Goal: Book appointment/travel/reservation

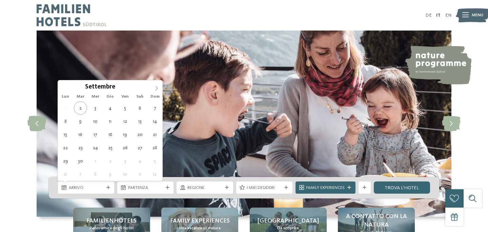
click at [158, 87] on icon at bounding box center [156, 88] width 5 height 5
type div "14.11.2025"
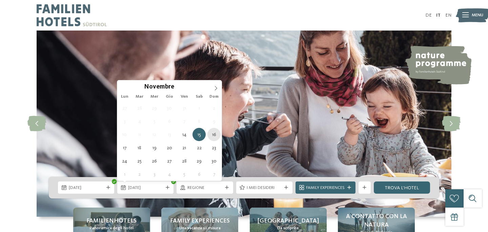
type div "16.11.2025"
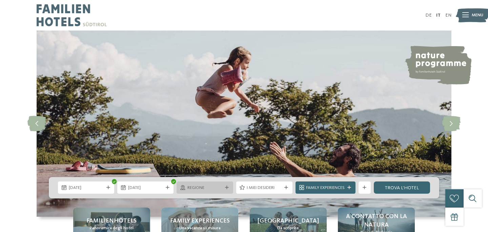
click at [205, 193] on div "Regione" at bounding box center [205, 187] width 56 height 12
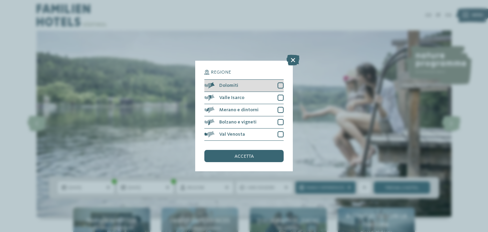
click at [279, 87] on div at bounding box center [281, 85] width 6 height 6
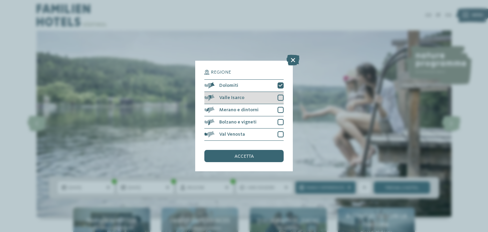
click at [279, 96] on div at bounding box center [281, 98] width 6 height 6
click at [281, 107] on div at bounding box center [281, 110] width 6 height 6
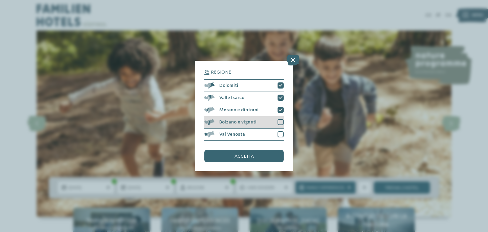
click at [278, 122] on div at bounding box center [281, 122] width 6 height 6
click at [280, 133] on div at bounding box center [281, 134] width 6 height 6
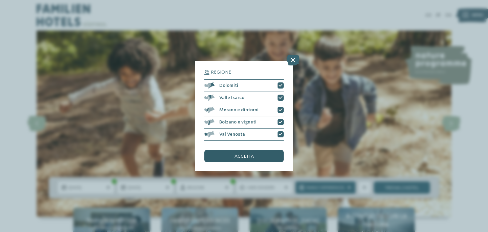
click at [263, 152] on div "accetta" at bounding box center [243, 156] width 79 height 12
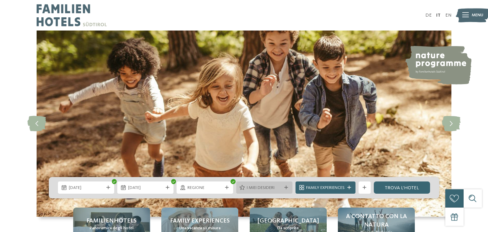
click at [253, 185] on span "I miei desideri" at bounding box center [264, 188] width 35 height 6
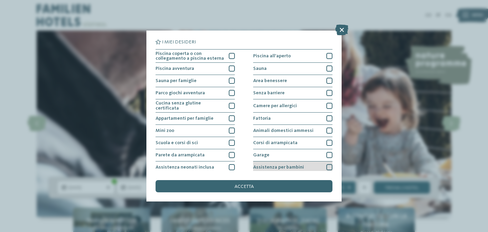
click at [273, 165] on span "Assistenza per bambini" at bounding box center [278, 167] width 51 height 5
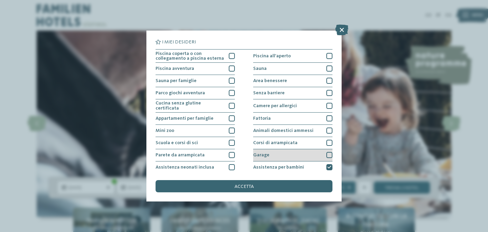
click at [274, 154] on div "Garage" at bounding box center [292, 155] width 79 height 12
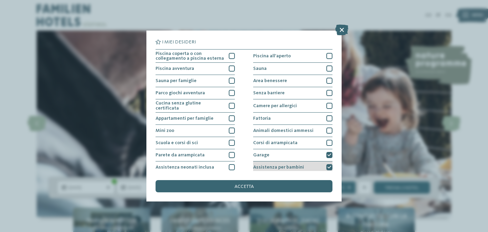
click at [274, 167] on span "Assistenza per bambini" at bounding box center [278, 167] width 51 height 5
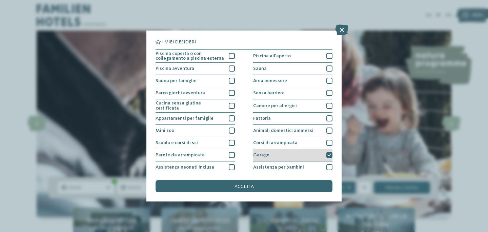
click at [274, 157] on div "Garage" at bounding box center [292, 155] width 79 height 12
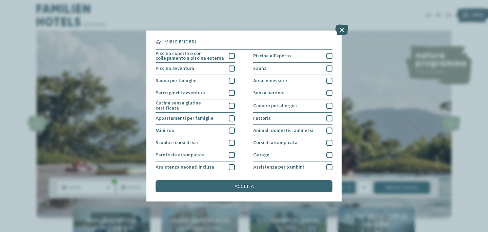
click at [343, 31] on icon at bounding box center [341, 29] width 13 height 11
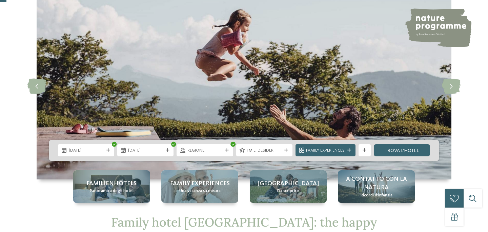
scroll to position [43, 0]
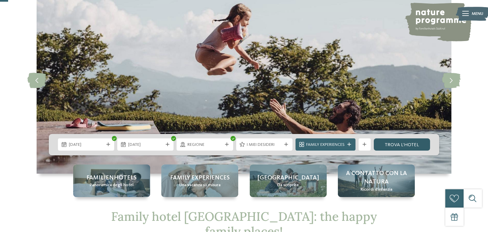
click at [384, 146] on link "trova l’hotel" at bounding box center [402, 144] width 56 height 12
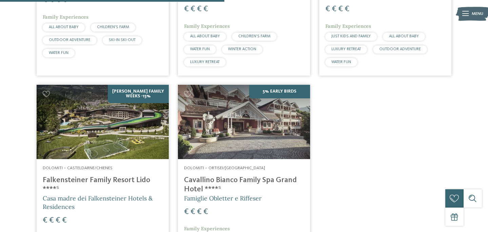
scroll to position [358, 0]
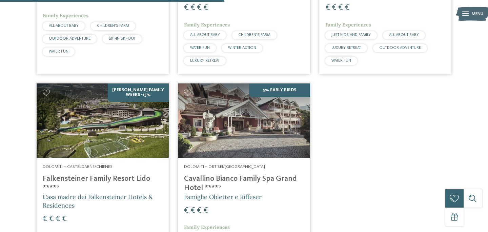
click at [219, 142] on img at bounding box center [244, 120] width 132 height 74
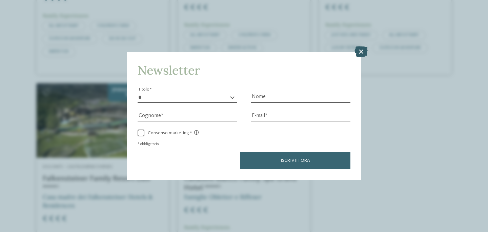
click at [364, 51] on icon at bounding box center [361, 51] width 13 height 11
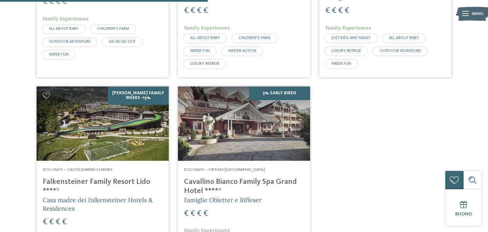
scroll to position [355, 0]
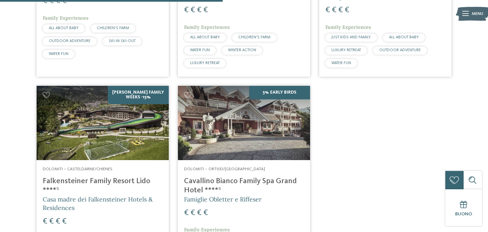
click at [94, 145] on img at bounding box center [103, 123] width 132 height 74
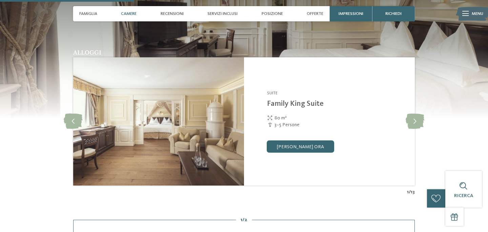
scroll to position [616, 0]
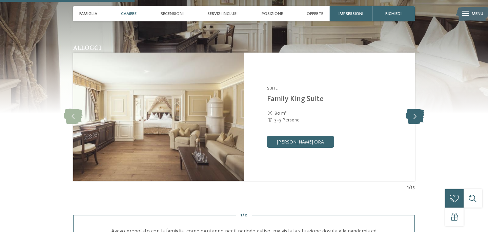
click at [412, 122] on icon at bounding box center [415, 116] width 19 height 15
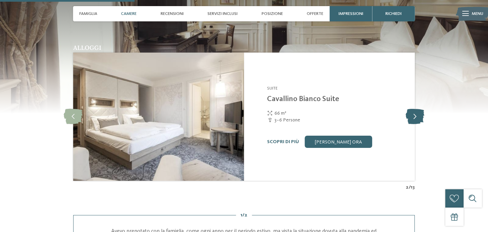
click at [412, 122] on icon at bounding box center [415, 116] width 19 height 15
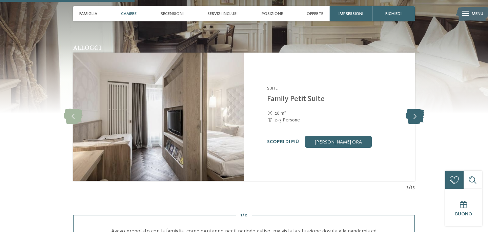
click at [412, 122] on icon at bounding box center [415, 116] width 19 height 15
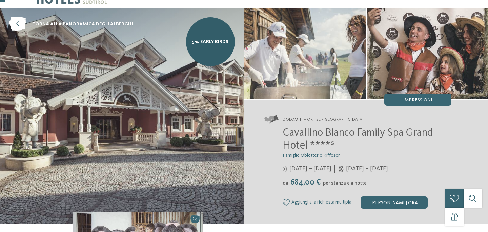
scroll to position [23, 0]
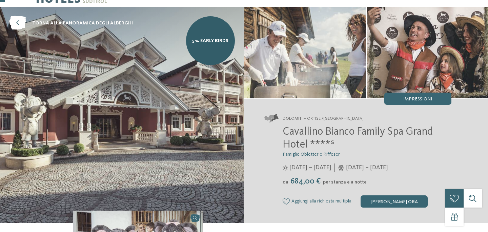
click at [357, 131] on span "Cavallino Bianco Family Spa Grand Hotel ****ˢ" at bounding box center [358, 138] width 150 height 24
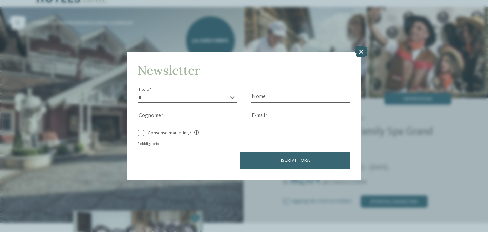
click at [361, 55] on icon at bounding box center [361, 51] width 13 height 11
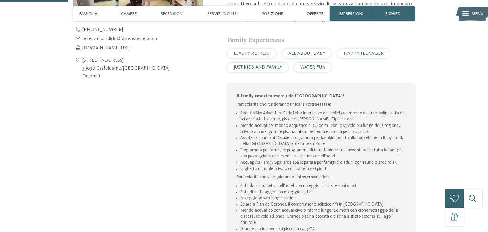
scroll to position [301, 0]
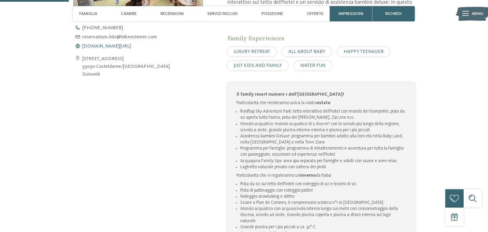
click at [119, 46] on span "www.falkensteiner.com/it/family-resort-lido" at bounding box center [106, 46] width 48 height 5
